Goal: Information Seeking & Learning: Learn about a topic

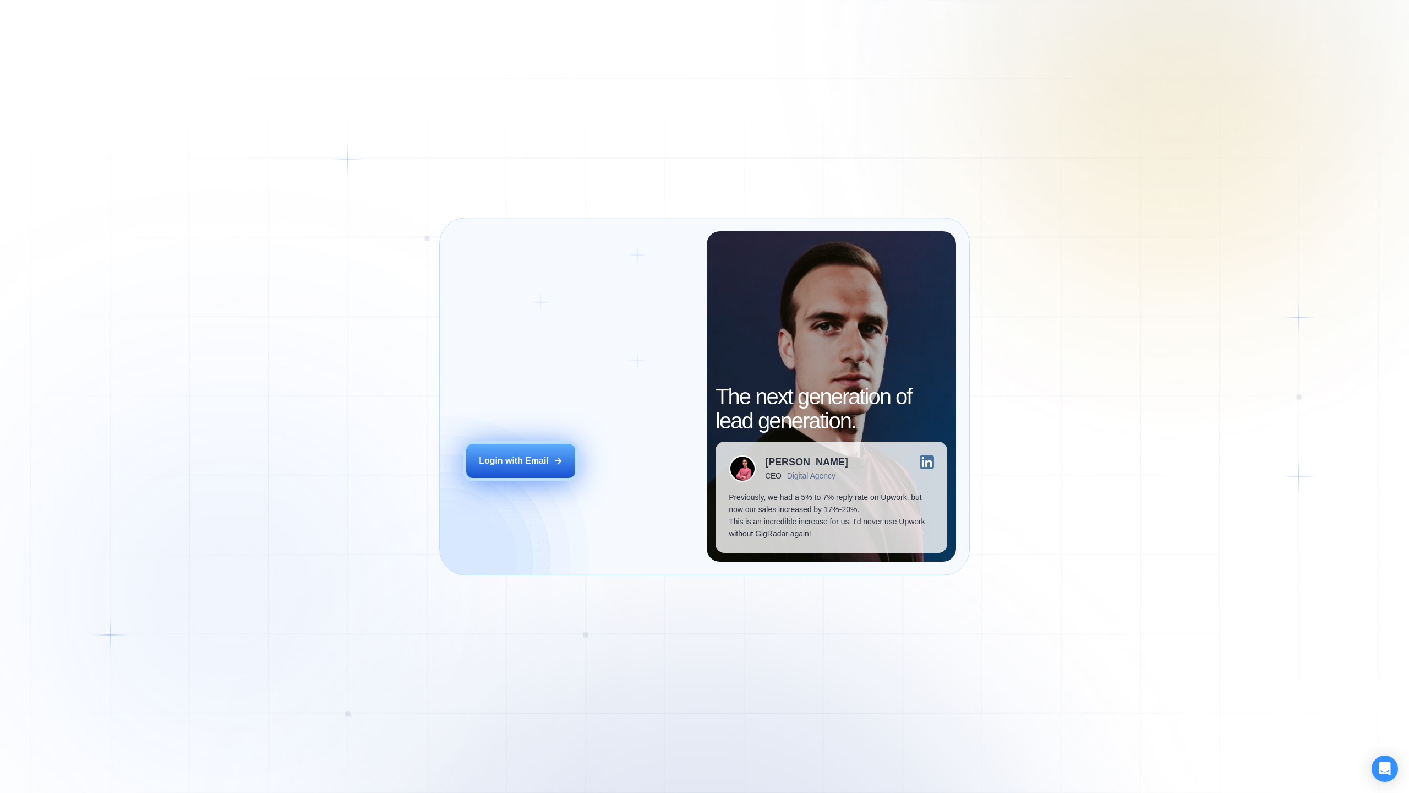
click at [523, 447] on button "Login with Email" at bounding box center [520, 461] width 109 height 34
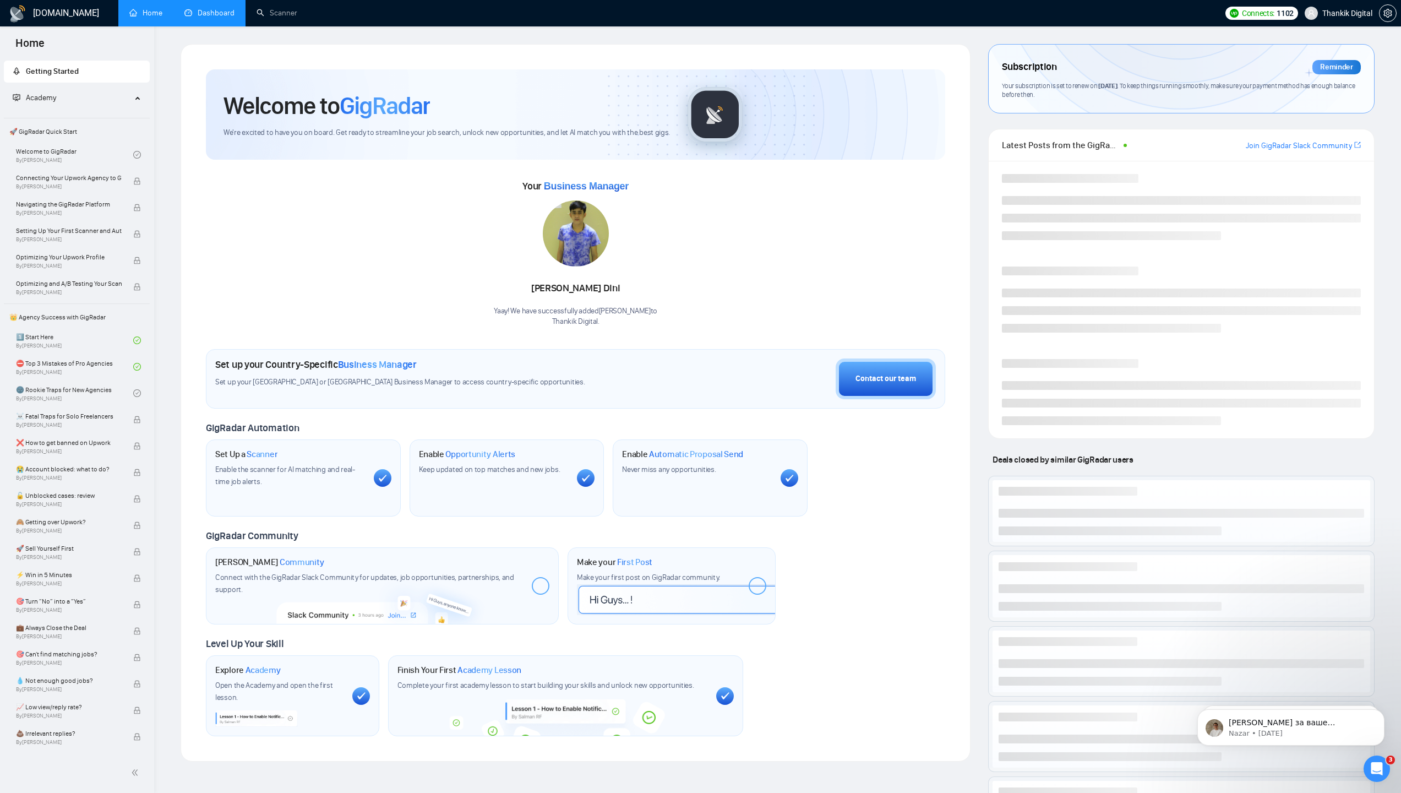
click at [228, 18] on link "Dashboard" at bounding box center [209, 12] width 50 height 9
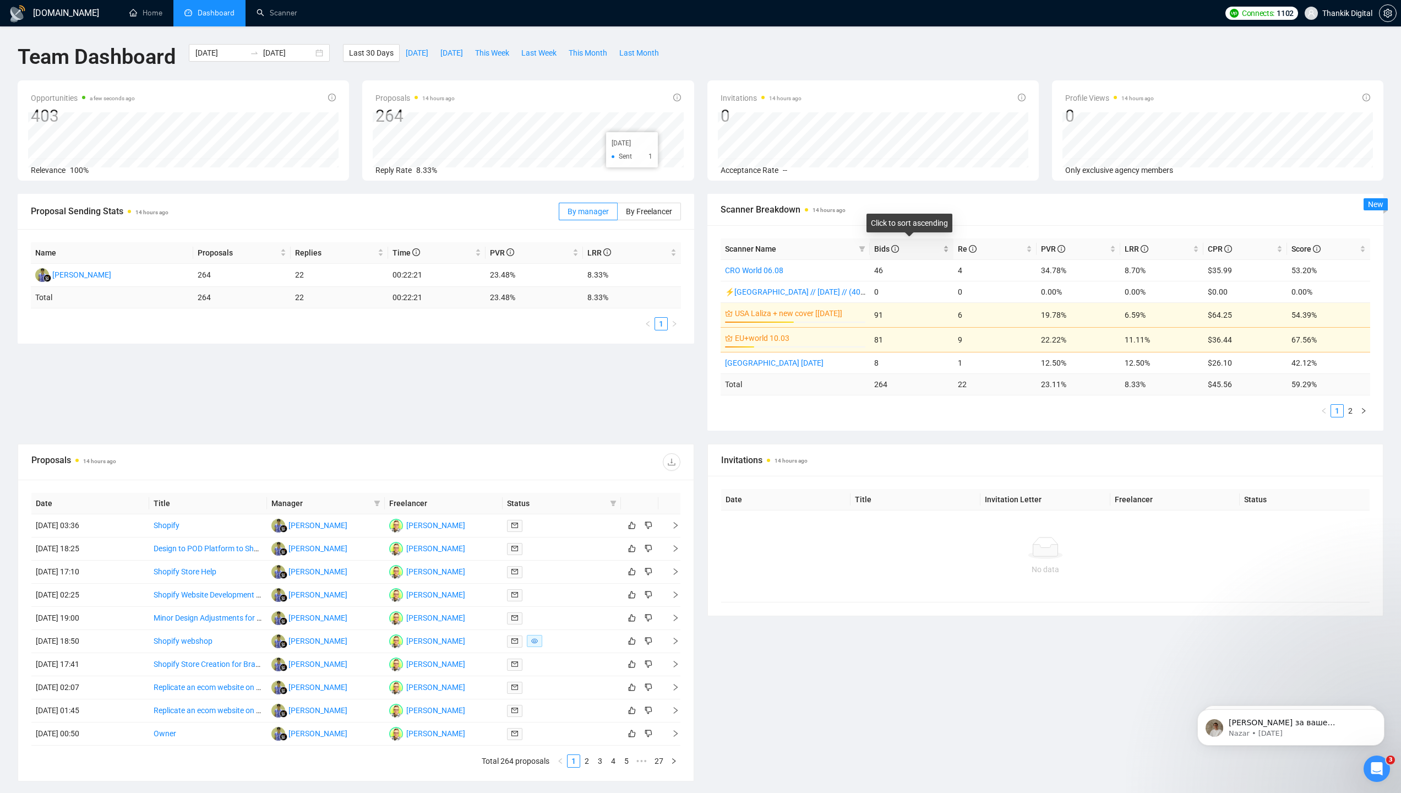
click at [899, 247] on icon "info-circle" at bounding box center [895, 249] width 8 height 8
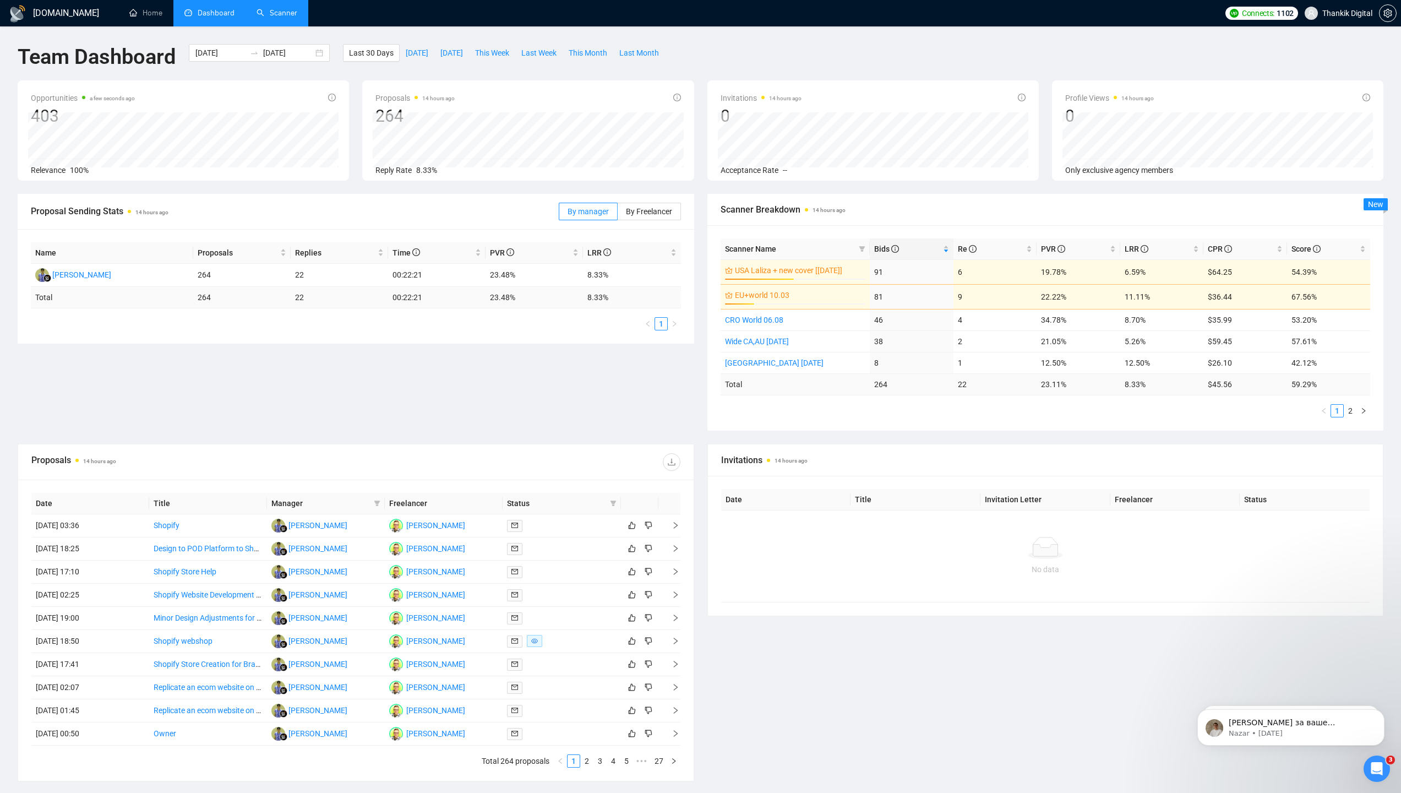
click at [270, 18] on link "Scanner" at bounding box center [277, 12] width 41 height 9
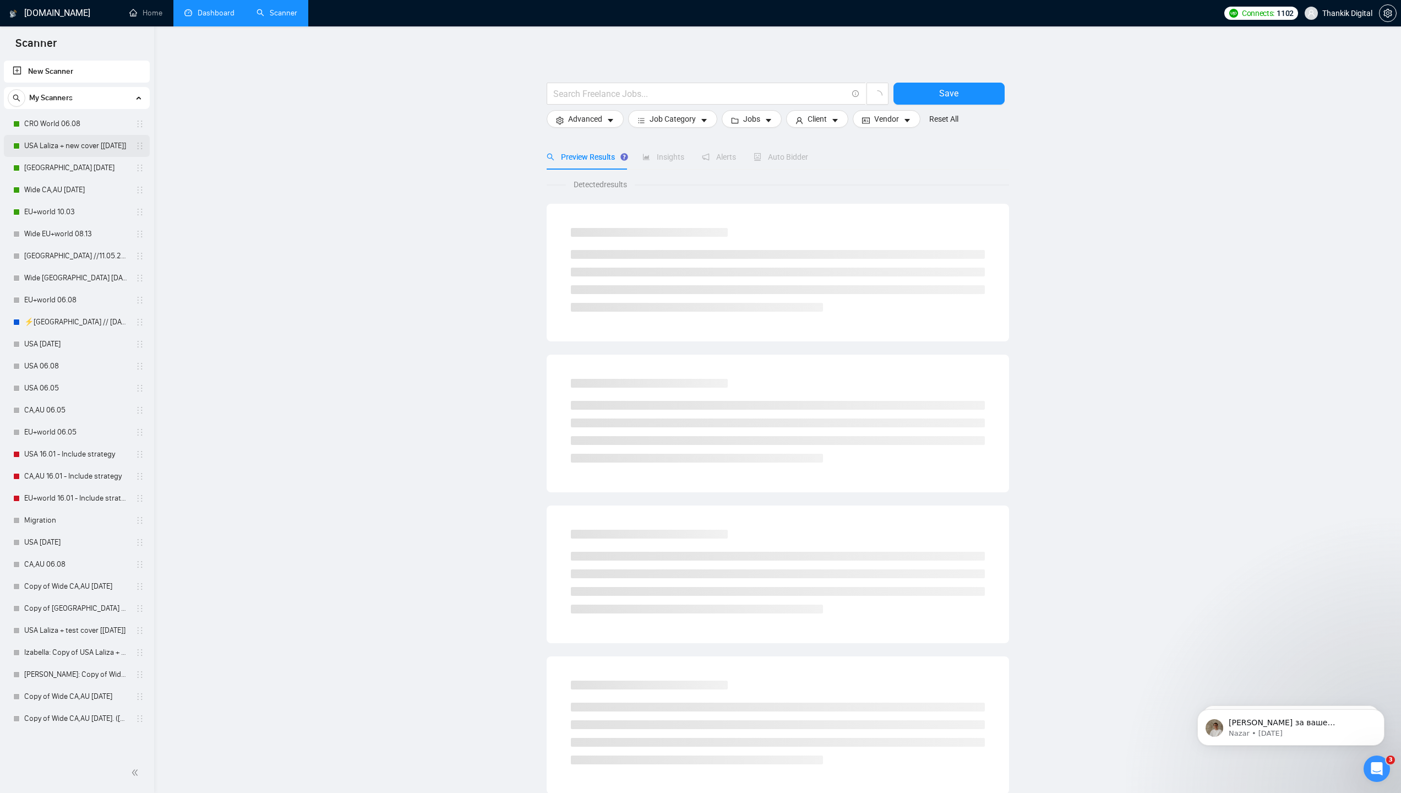
click at [35, 141] on link "USA Laliza + new cover [[DATE]]" at bounding box center [76, 146] width 105 height 22
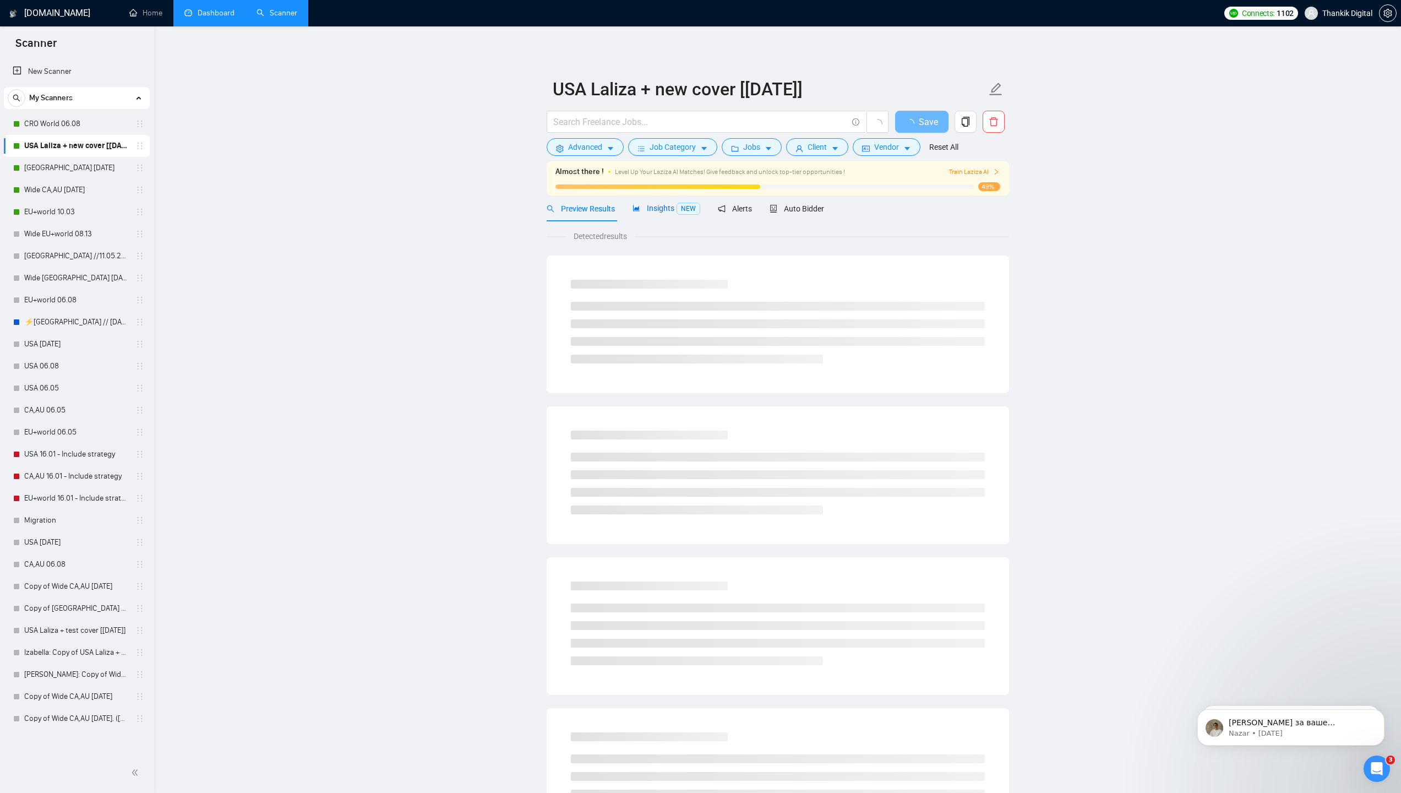
click at [658, 202] on div "Insights NEW" at bounding box center [667, 208] width 68 height 13
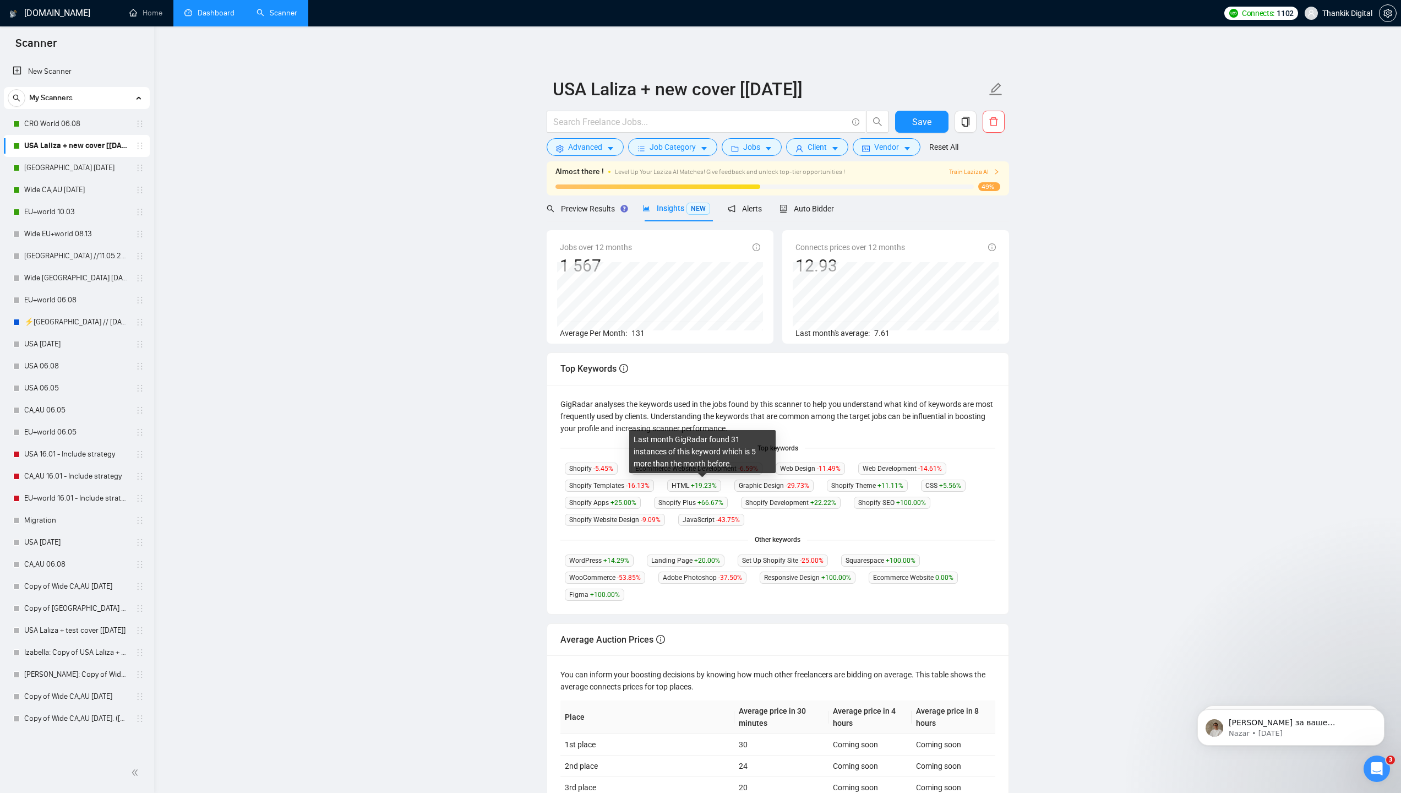
click at [683, 484] on span "HTML +19.23 %" at bounding box center [694, 486] width 54 height 12
copy span "HTML"
